Goal: Browse casually: Explore the website without a specific task or goal

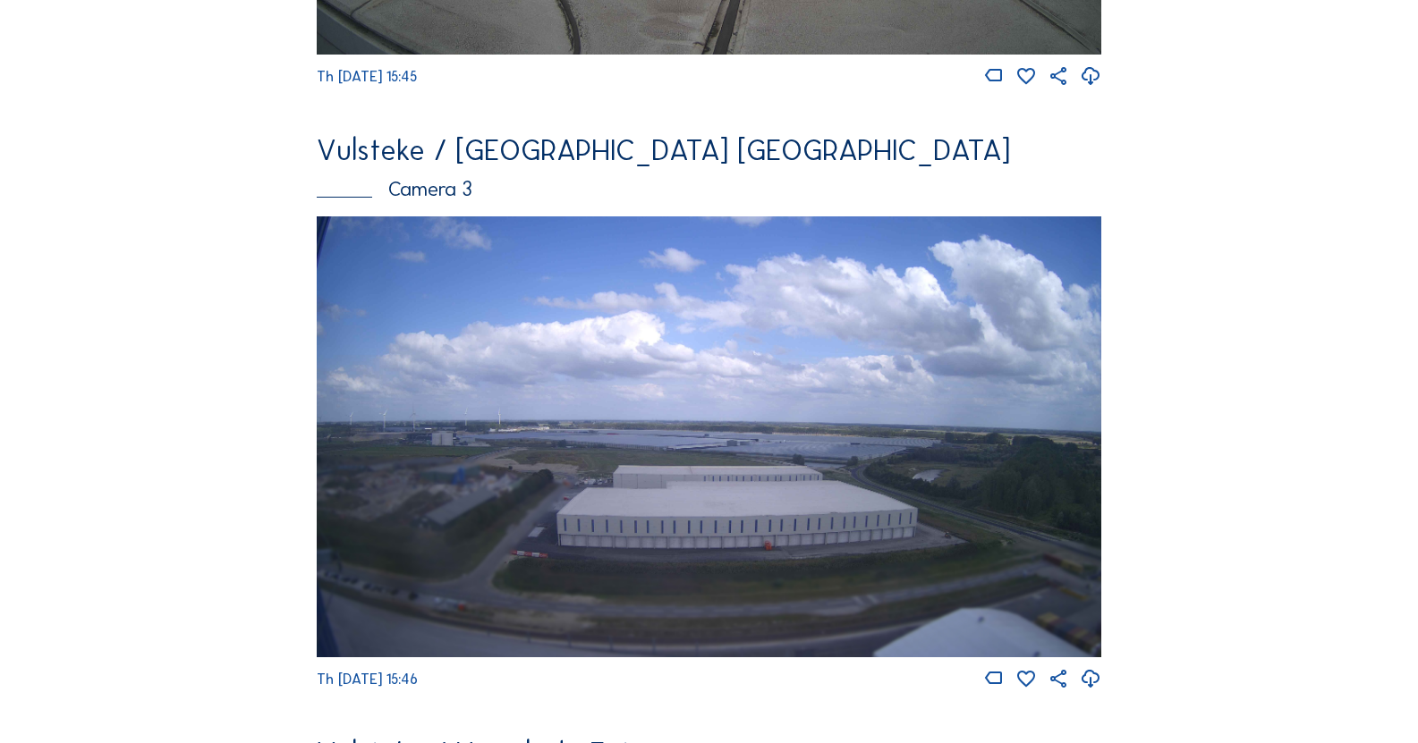
scroll to position [3221, 0]
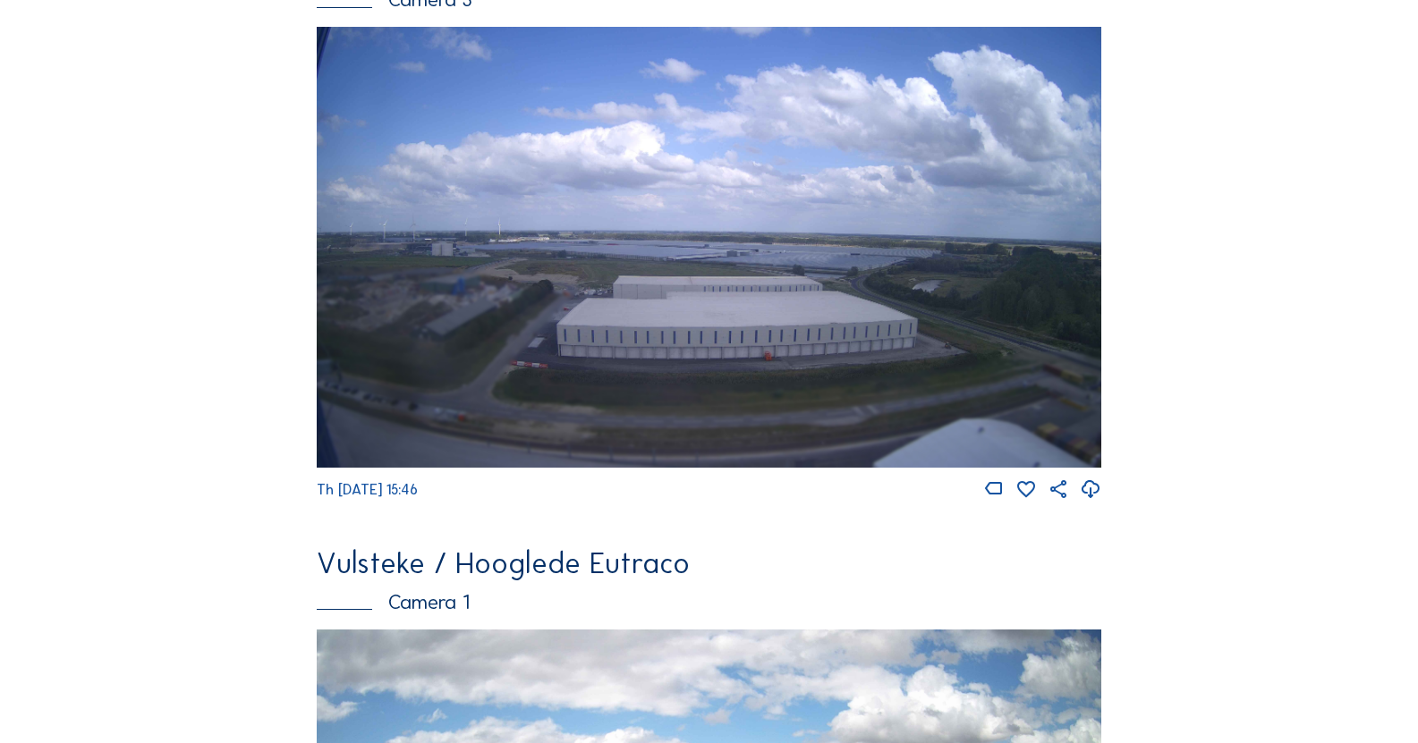
click at [495, 290] on img at bounding box center [709, 247] width 785 height 441
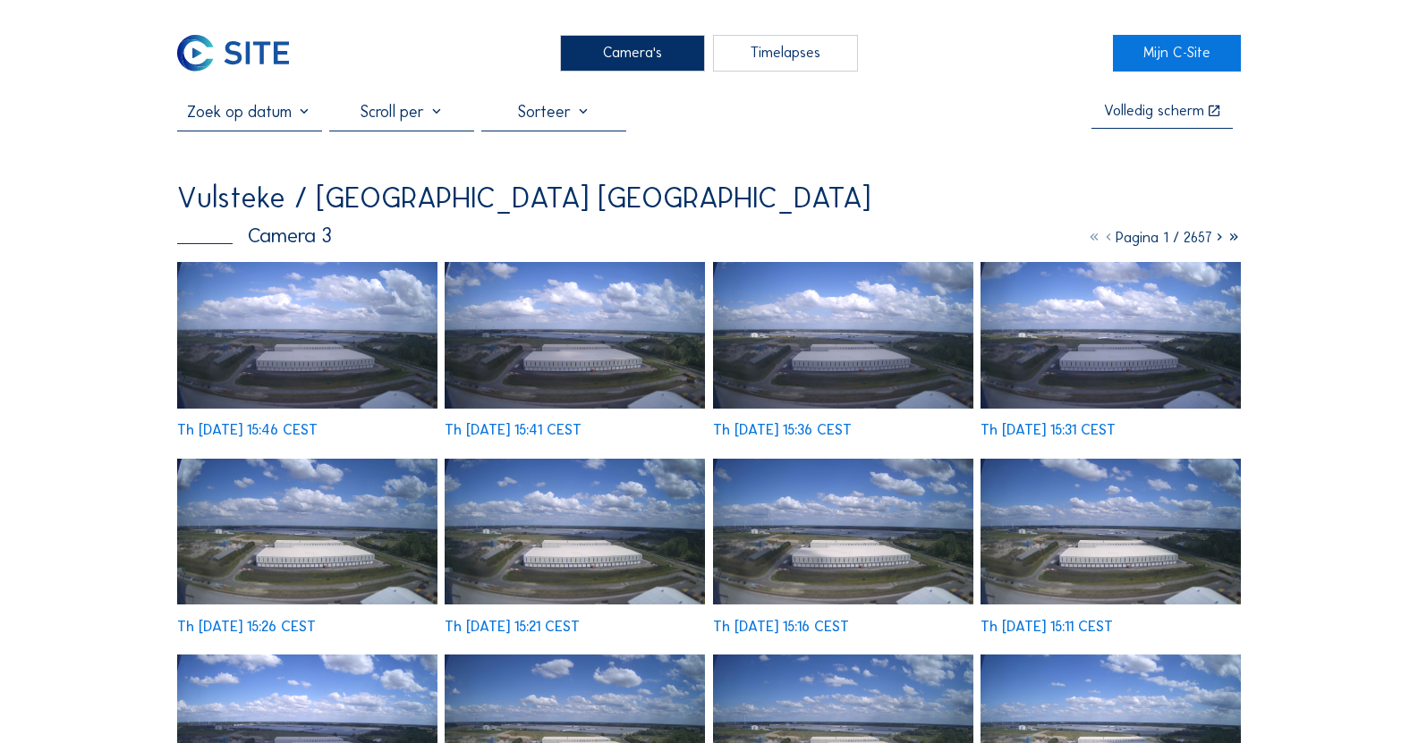
click at [378, 296] on img at bounding box center [307, 335] width 260 height 147
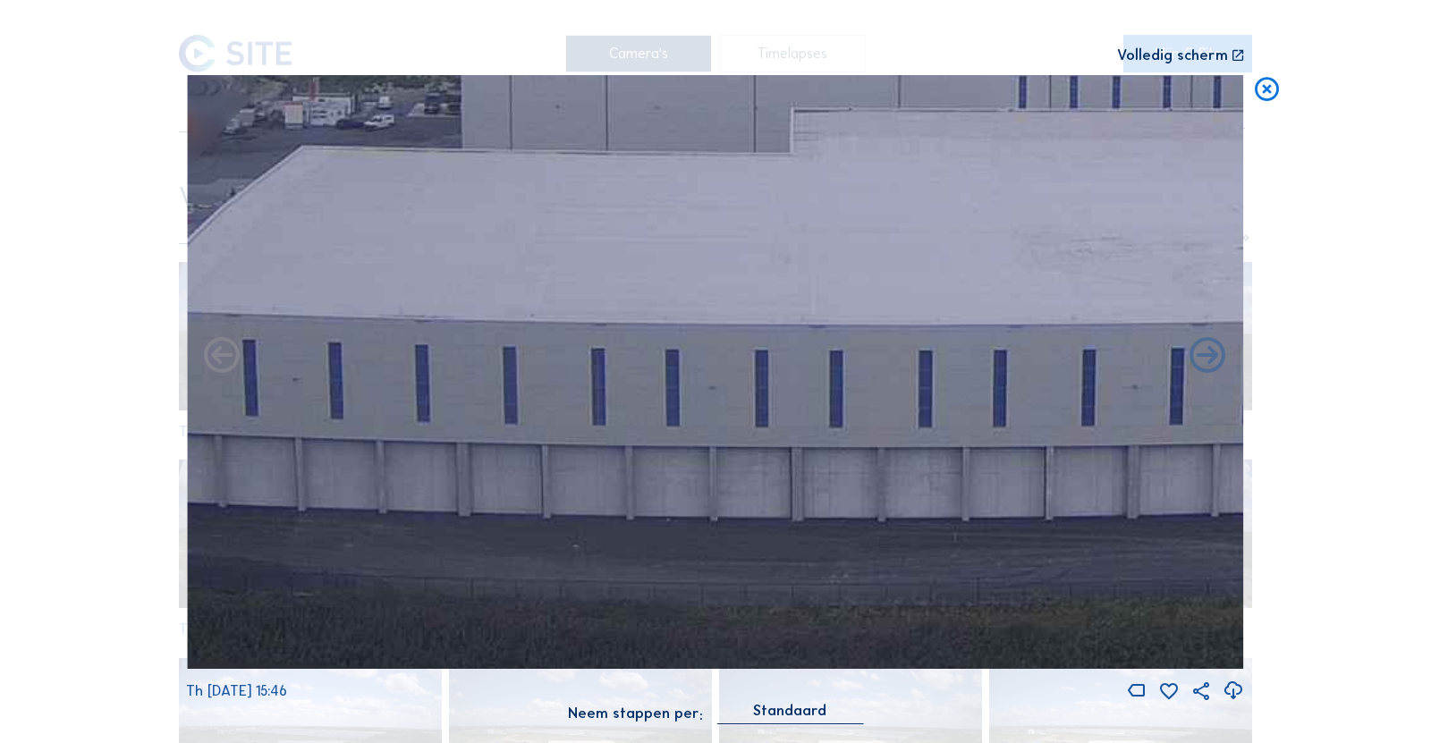
drag, startPoint x: 887, startPoint y: 387, endPoint x: 444, endPoint y: 321, distance: 447.8
click at [335, 304] on img at bounding box center [715, 372] width 1057 height 595
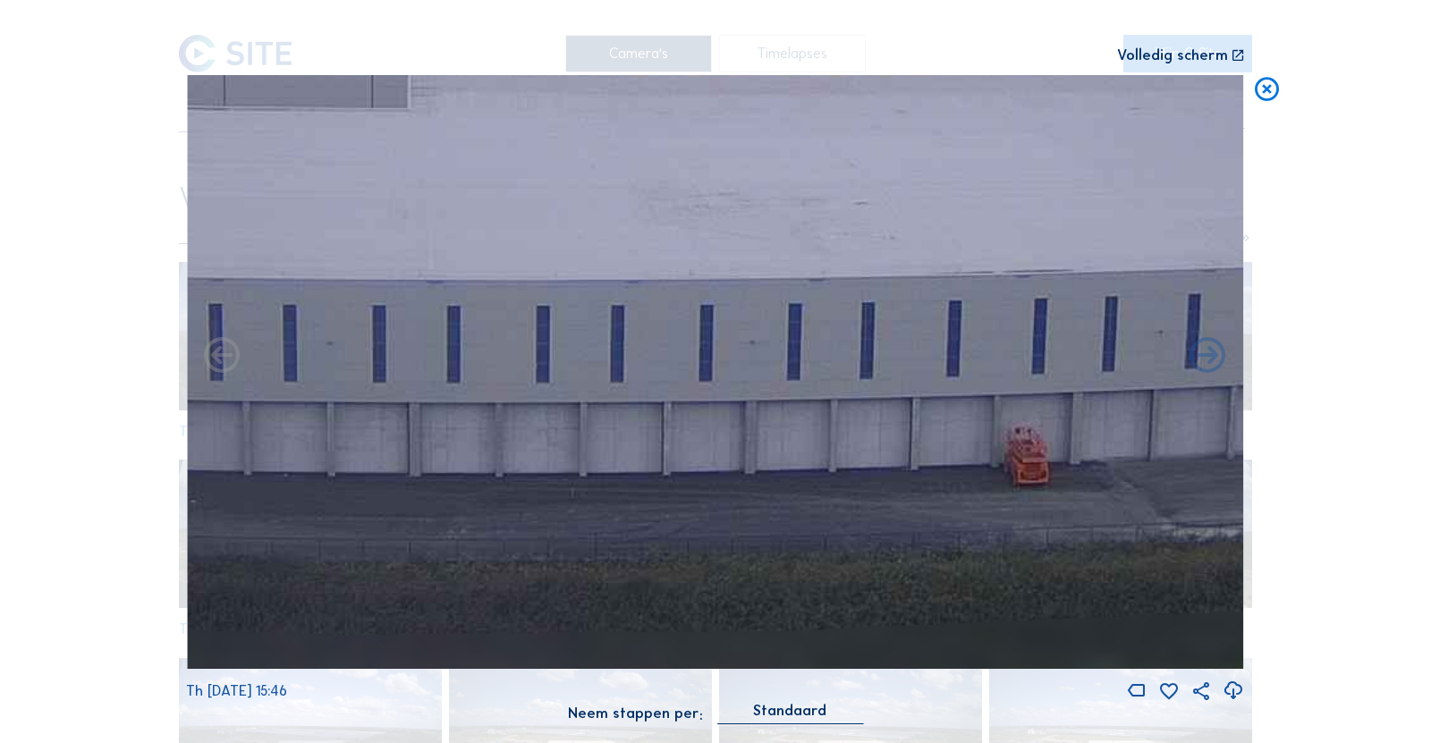
drag, startPoint x: 655, startPoint y: 371, endPoint x: 212, endPoint y: 315, distance: 446.4
click at [202, 316] on img at bounding box center [715, 372] width 1057 height 595
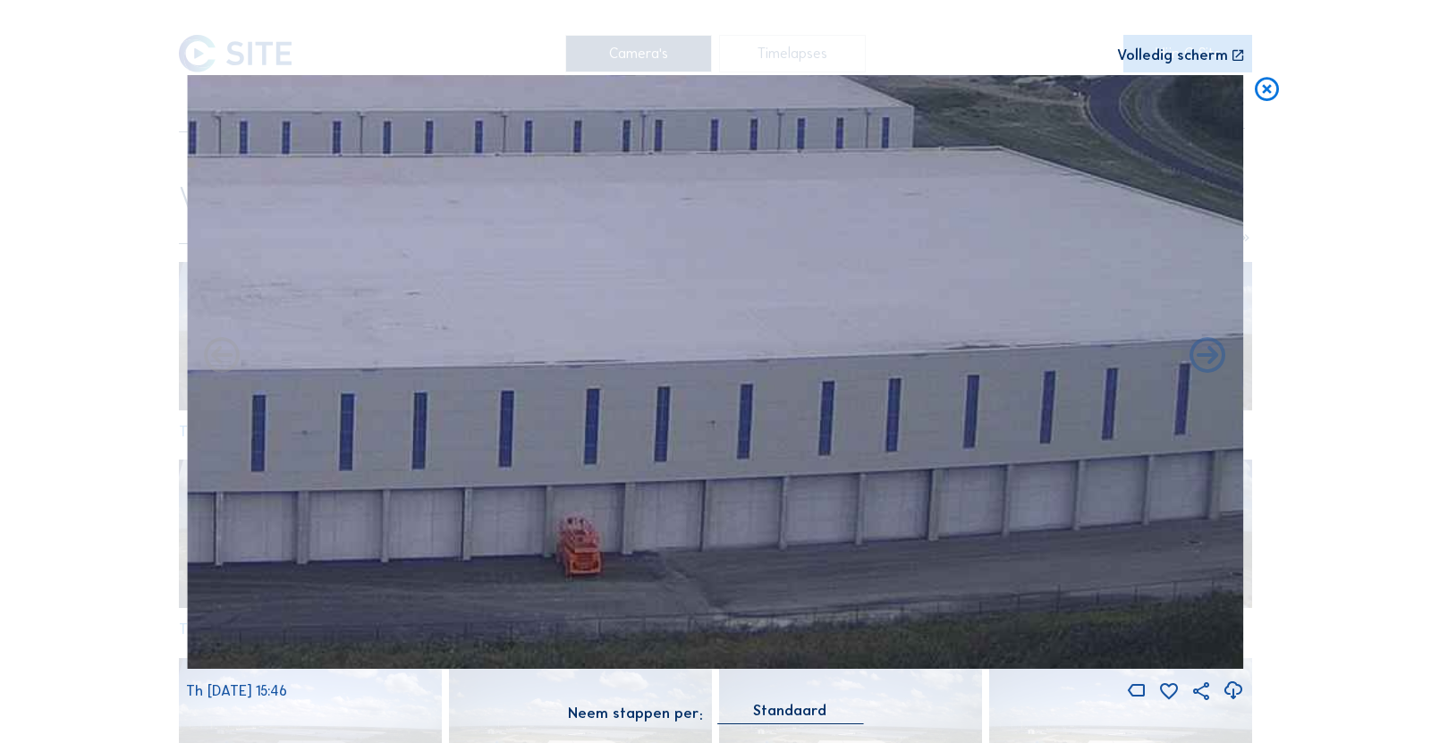
drag, startPoint x: 425, startPoint y: 378, endPoint x: 697, endPoint y: 497, distance: 297.2
click at [697, 497] on img at bounding box center [715, 372] width 1057 height 595
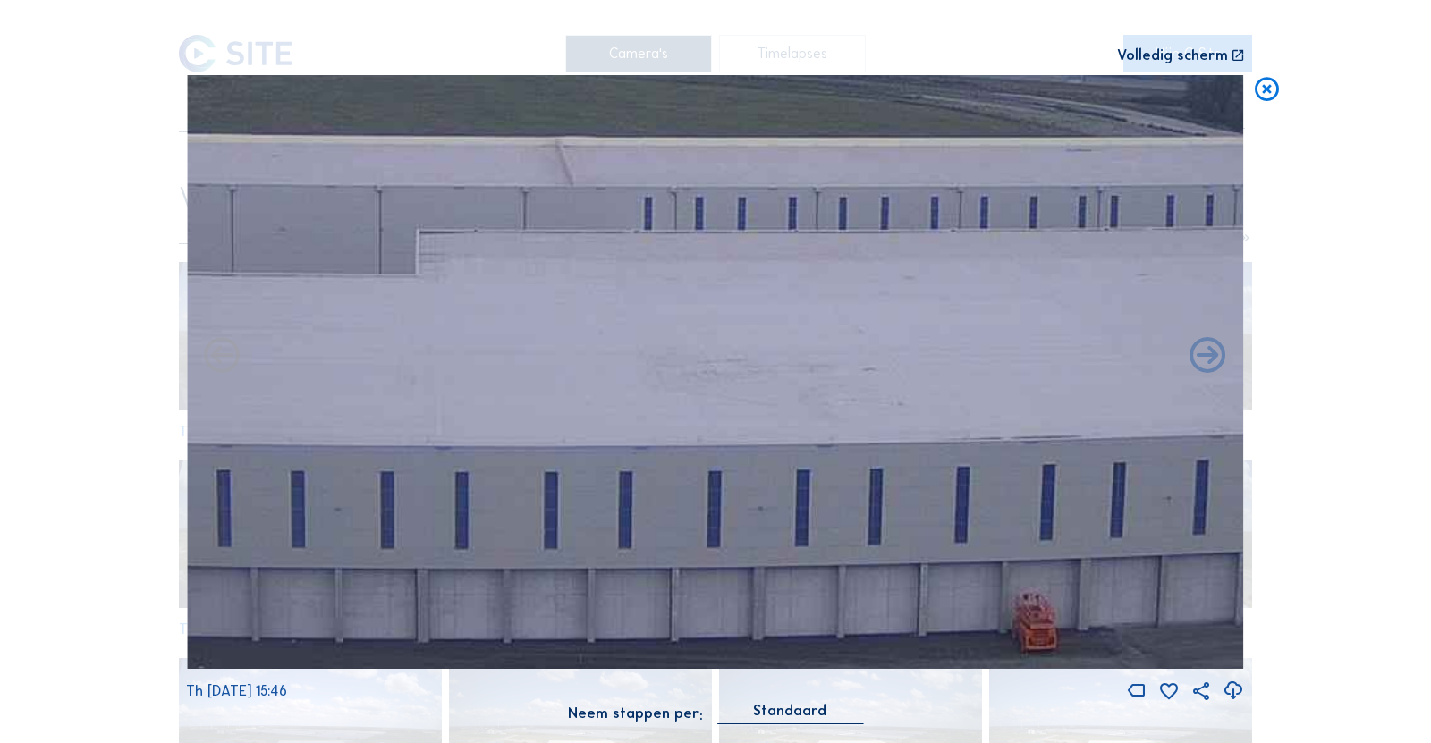
drag, startPoint x: 421, startPoint y: 410, endPoint x: 844, endPoint y: 482, distance: 428.4
click at [845, 482] on img at bounding box center [715, 372] width 1057 height 595
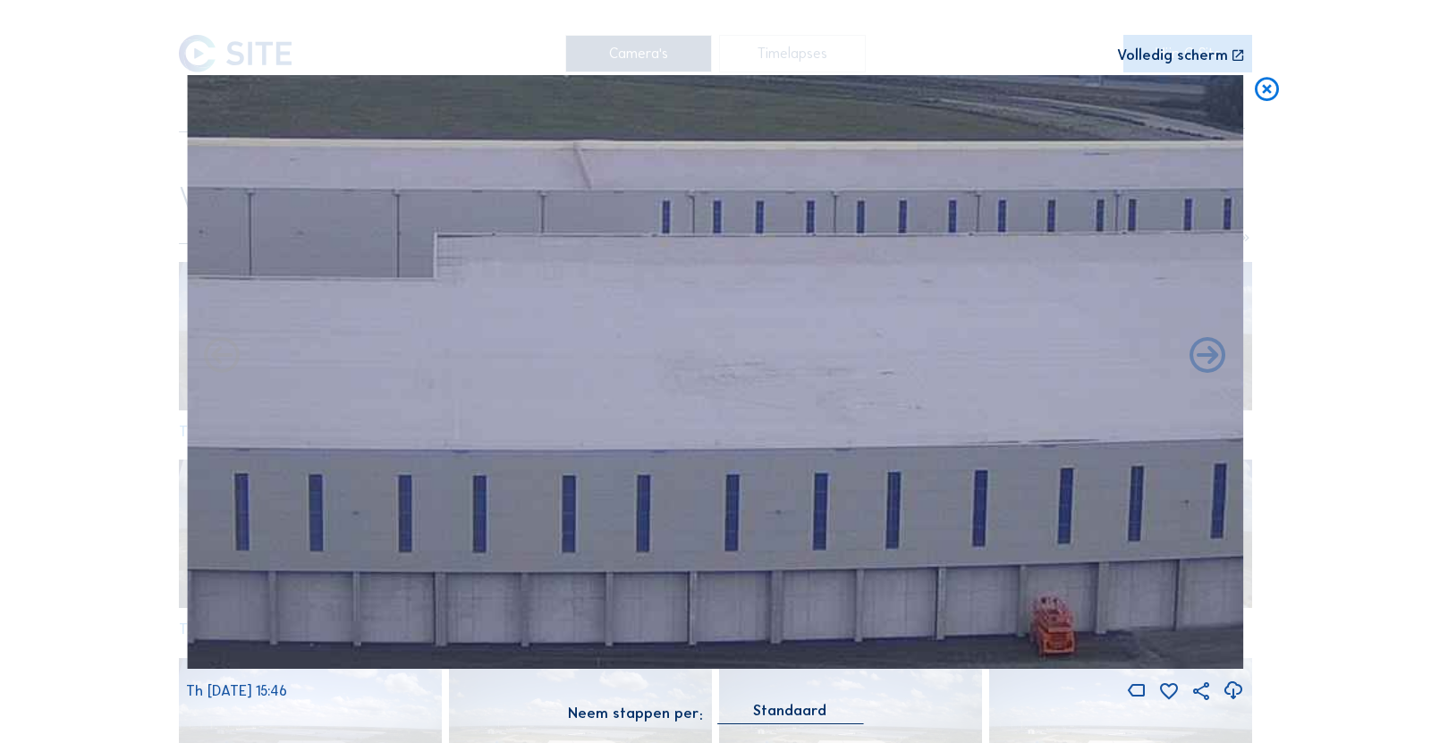
drag, startPoint x: 548, startPoint y: 436, endPoint x: 865, endPoint y: 465, distance: 318.1
click at [856, 461] on img at bounding box center [715, 372] width 1057 height 595
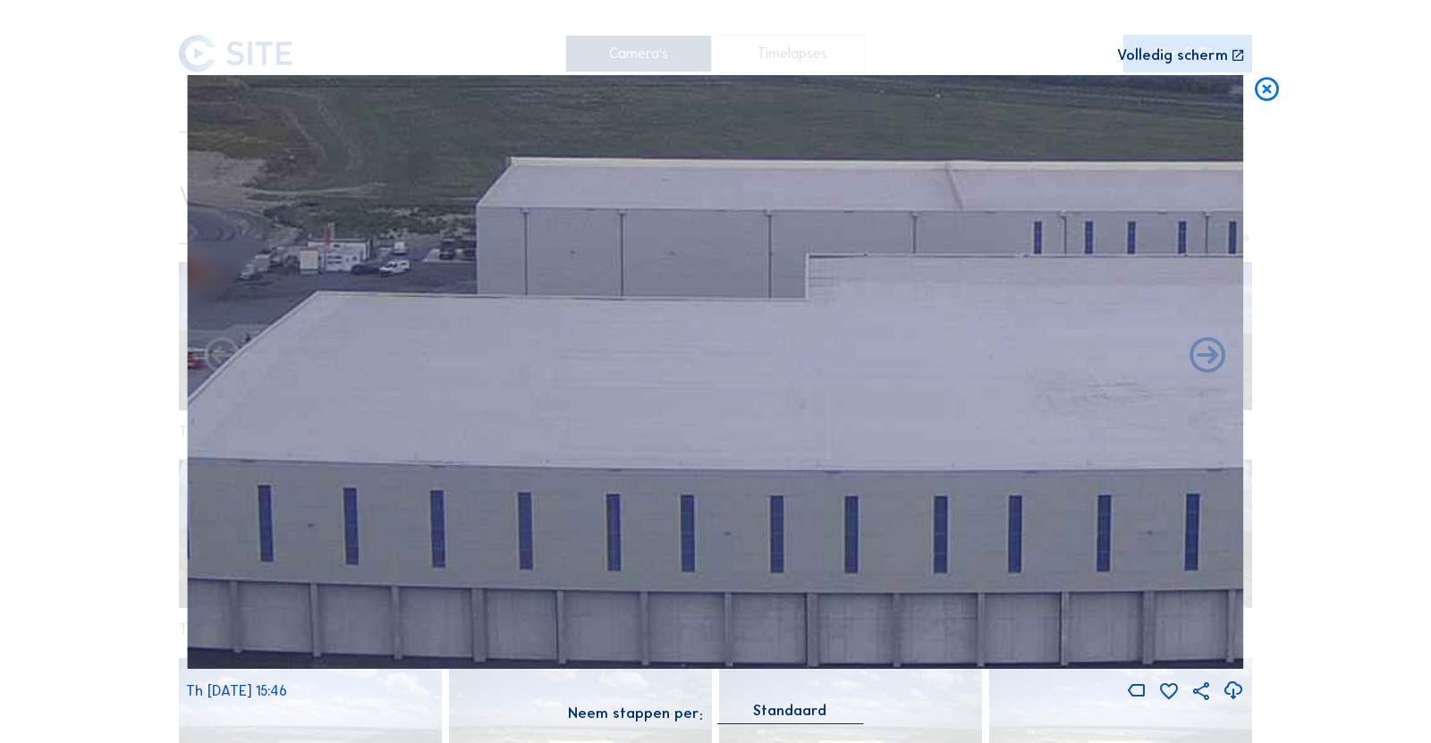
drag, startPoint x: 656, startPoint y: 436, endPoint x: 668, endPoint y: 437, distance: 12.7
click at [668, 437] on img at bounding box center [715, 372] width 1057 height 595
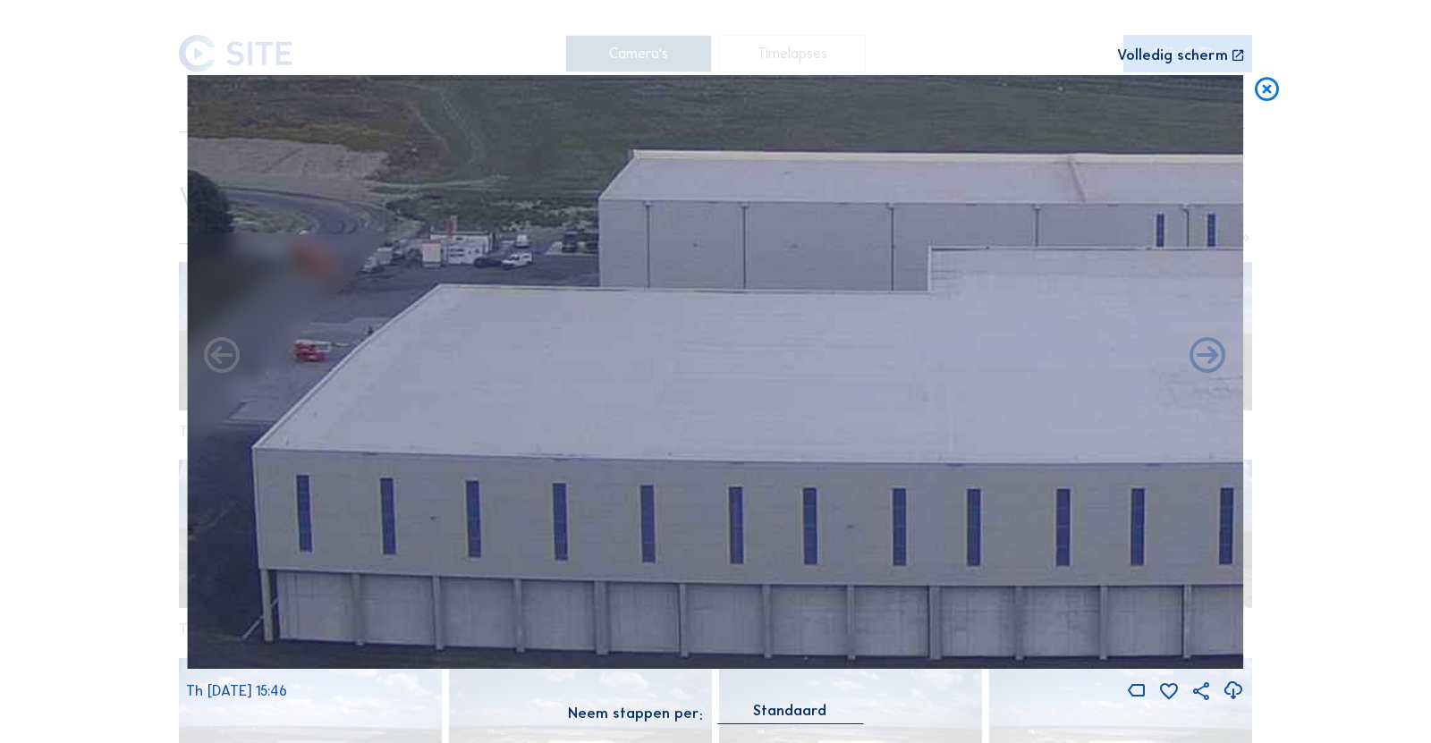
drag, startPoint x: 668, startPoint y: 437, endPoint x: 778, endPoint y: 429, distance: 110.4
click at [778, 429] on img at bounding box center [715, 372] width 1057 height 595
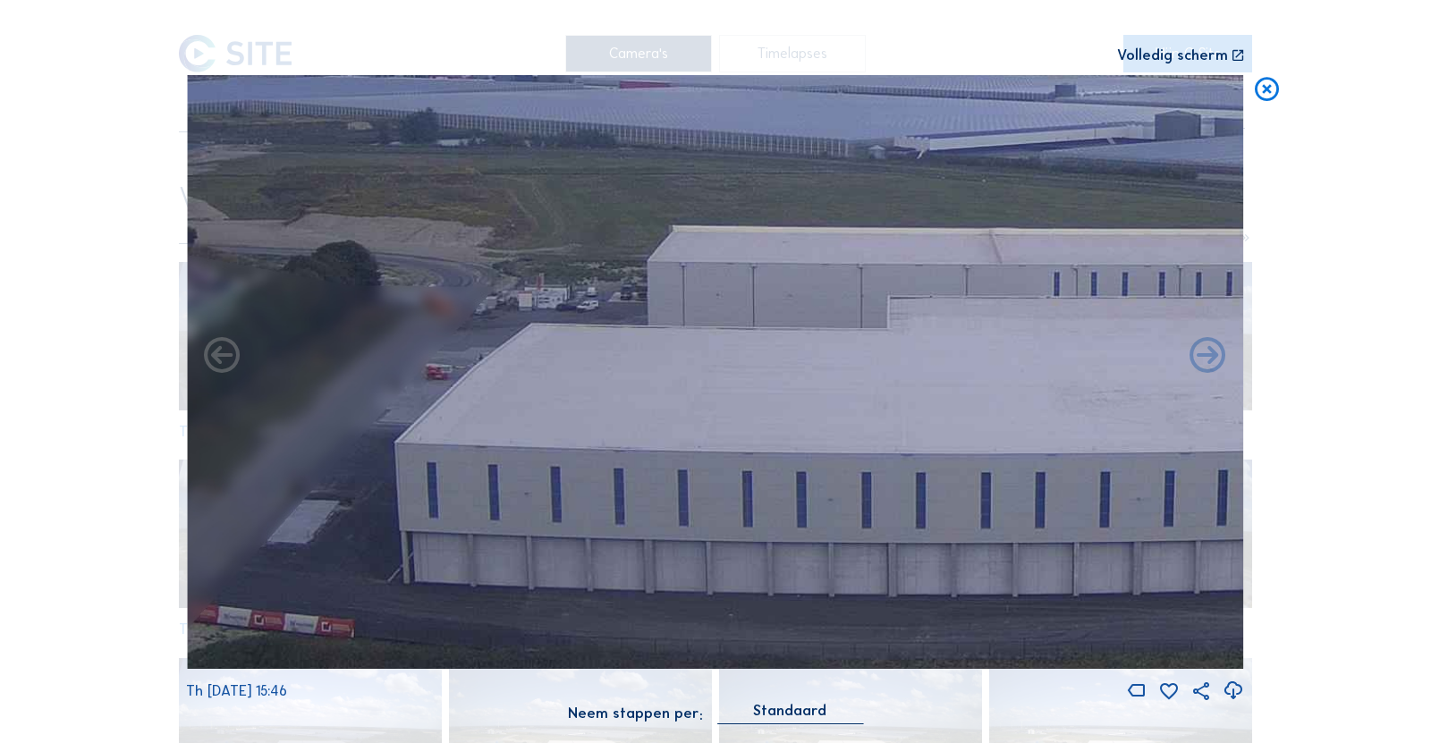
click at [1276, 92] on icon at bounding box center [1266, 90] width 29 height 30
